Goal: Information Seeking & Learning: Learn about a topic

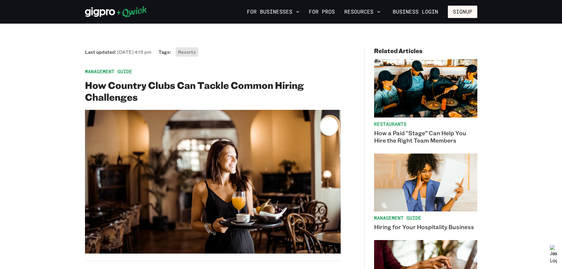
click at [103, 12] on icon at bounding box center [116, 12] width 62 height 12
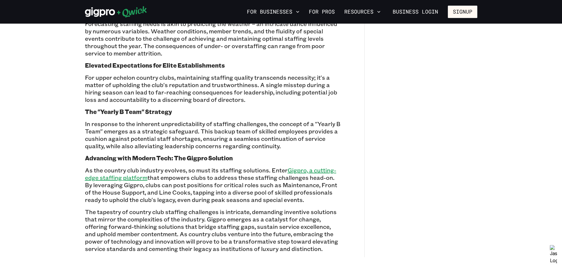
scroll to position [531, 0]
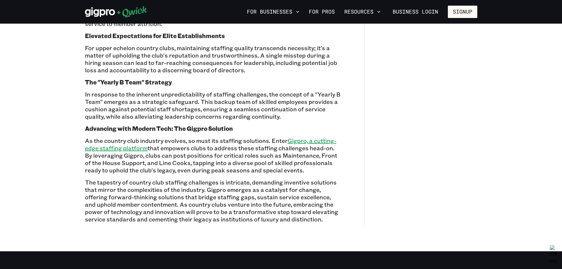
click at [319, 141] on u "Gigpro, a cutting-edge staffing platform" at bounding box center [210, 144] width 251 height 15
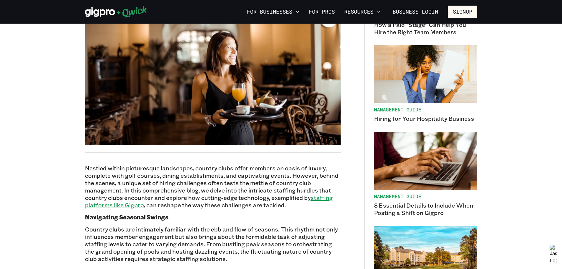
scroll to position [0, 0]
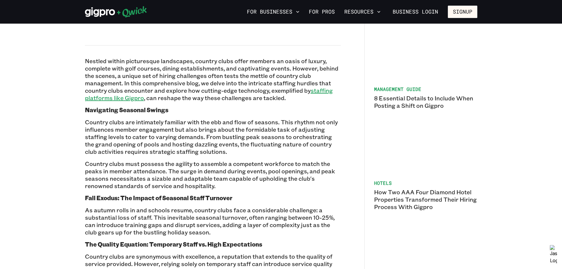
scroll to position [236, 0]
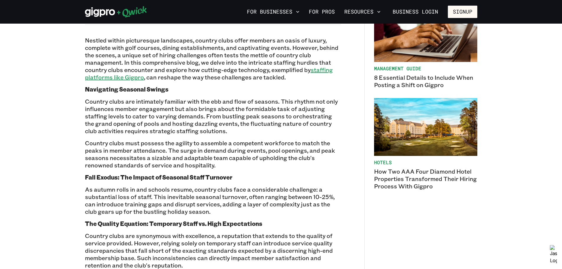
click at [120, 77] on u "staffing platforms like Gigpro" at bounding box center [209, 73] width 248 height 15
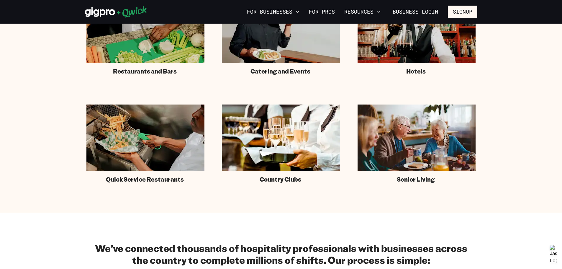
scroll to position [442, 0]
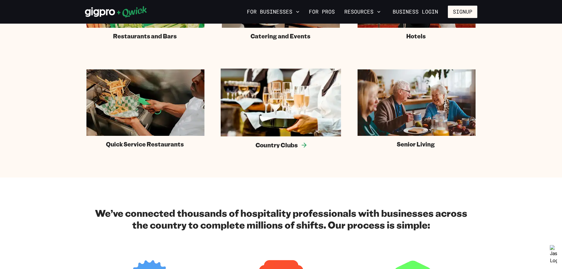
click at [298, 110] on img at bounding box center [281, 102] width 120 height 68
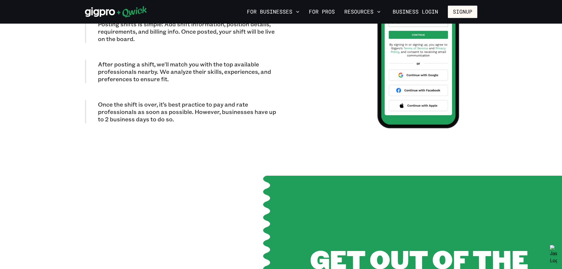
scroll to position [1888, 0]
